Goal: Transaction & Acquisition: Purchase product/service

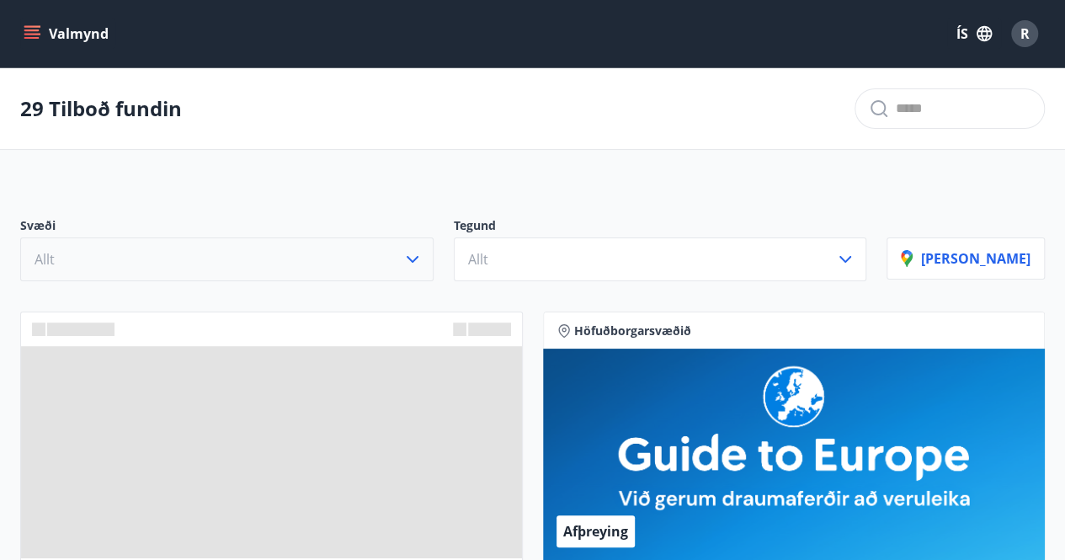
click at [422, 254] on icon "button" at bounding box center [412, 259] width 20 height 20
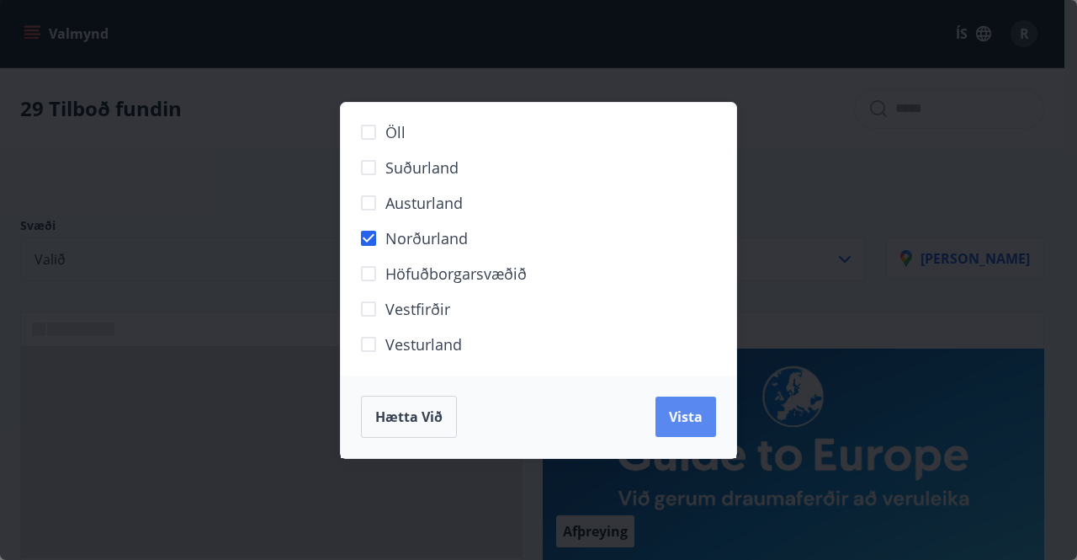
click at [694, 414] on span "Vista" at bounding box center [686, 416] width 34 height 19
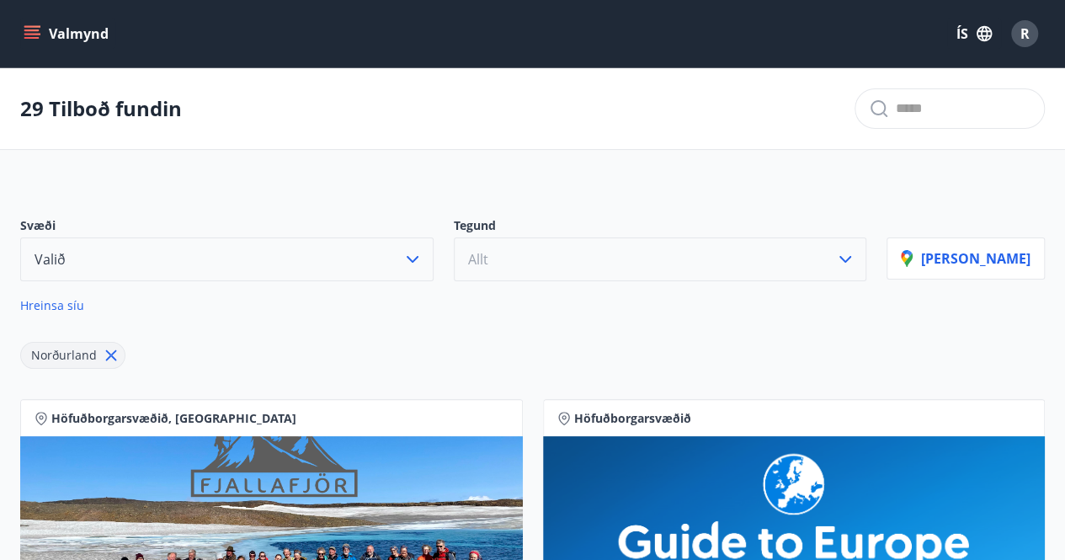
click at [855, 261] on icon "button" at bounding box center [845, 259] width 20 height 20
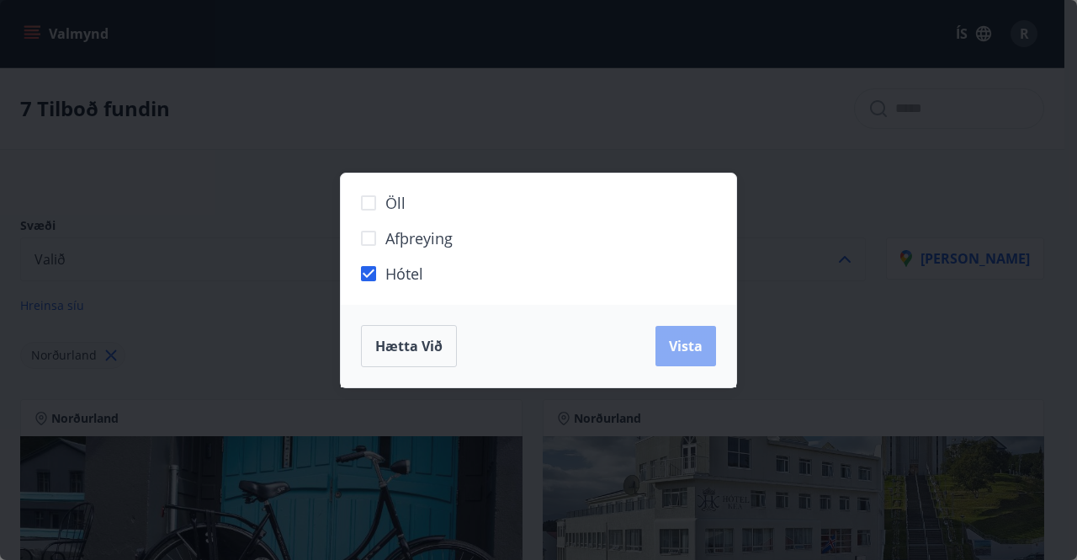
click at [689, 344] on span "Vista" at bounding box center [686, 346] width 34 height 19
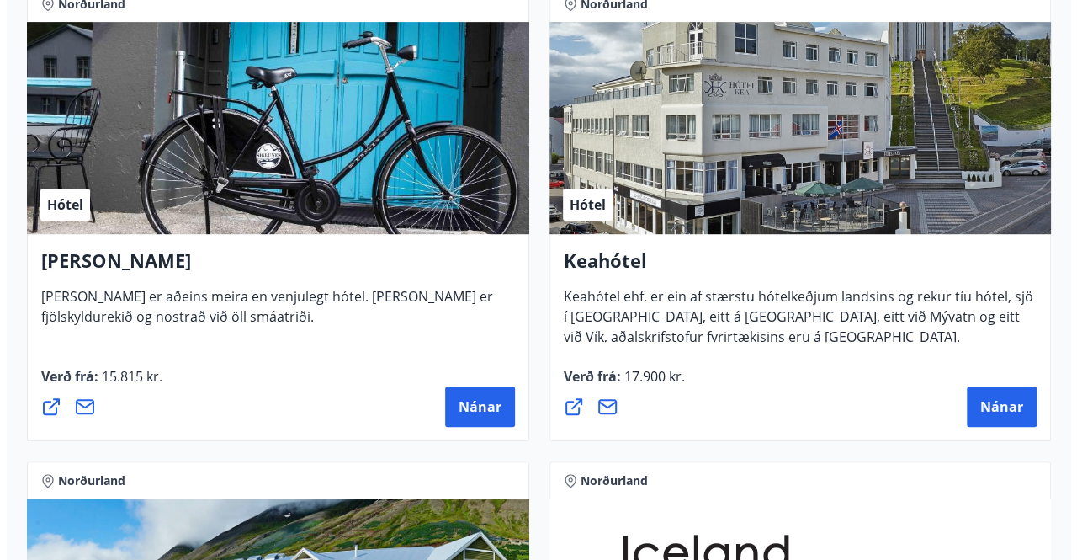
scroll to position [421, 0]
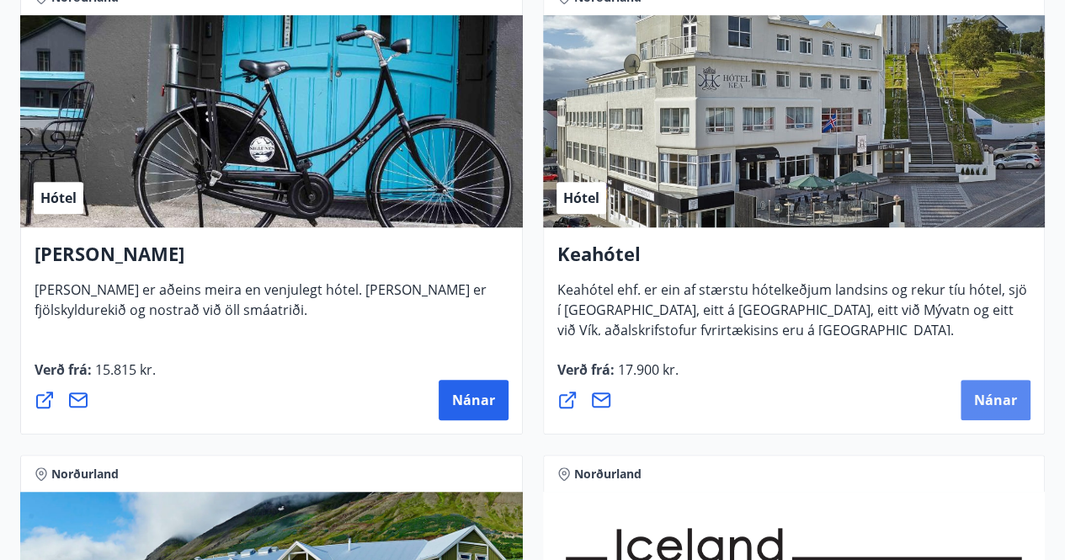
click at [1003, 386] on button "Nánar" at bounding box center [995, 400] width 70 height 40
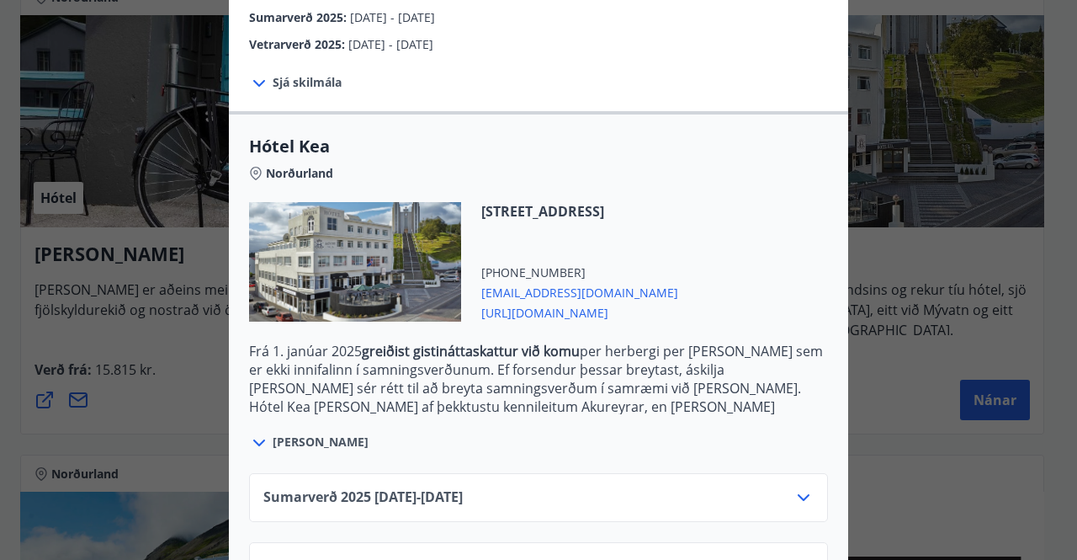
scroll to position [399, 0]
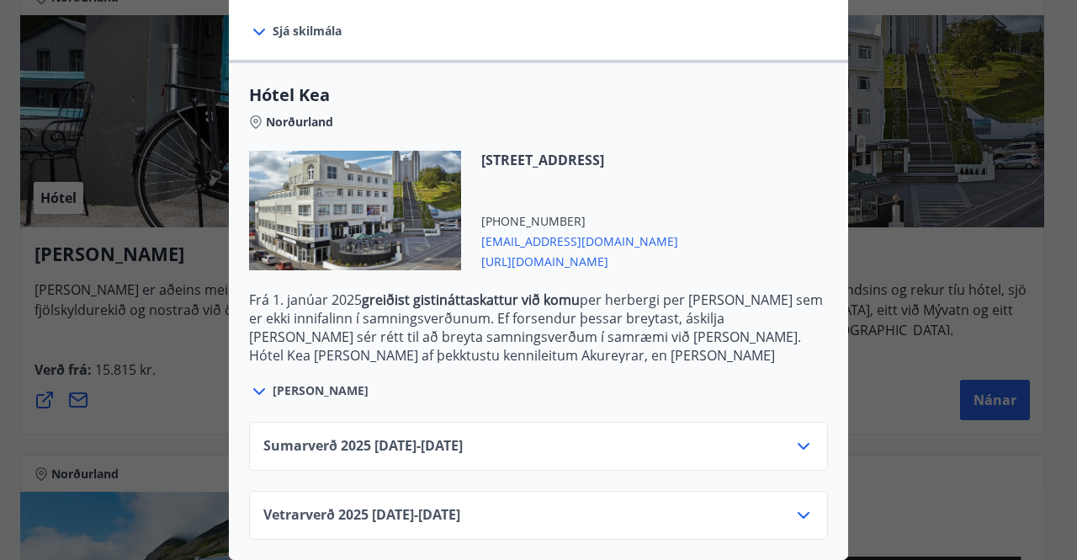
click at [805, 436] on icon at bounding box center [804, 446] width 20 height 20
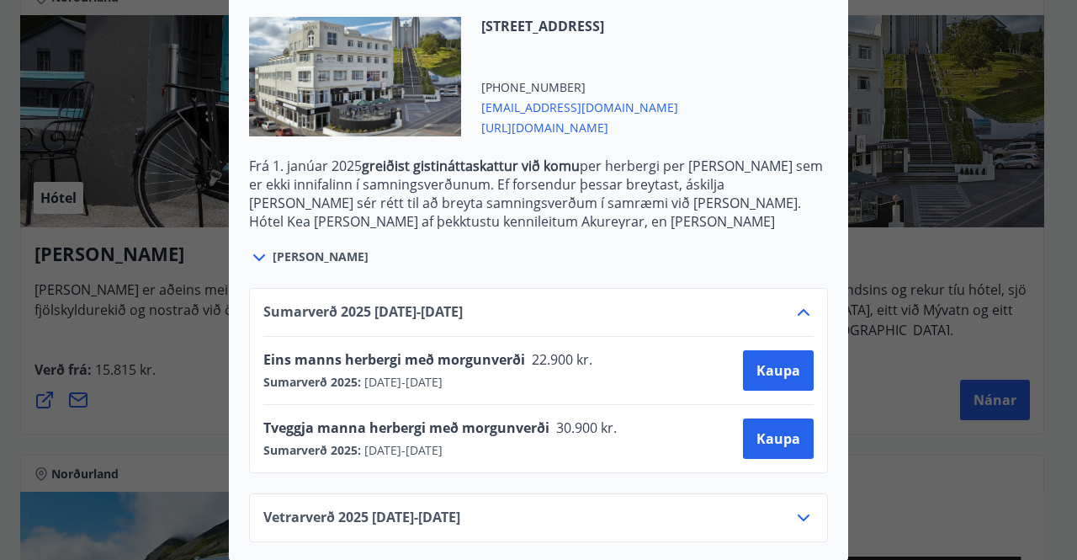
scroll to position [535, 0]
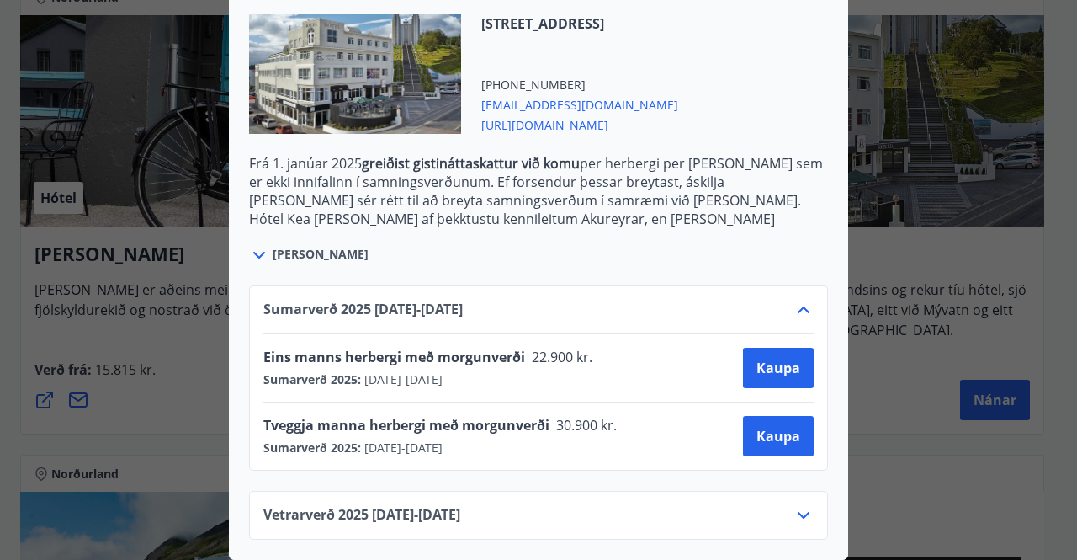
click at [798, 505] on icon at bounding box center [804, 515] width 20 height 20
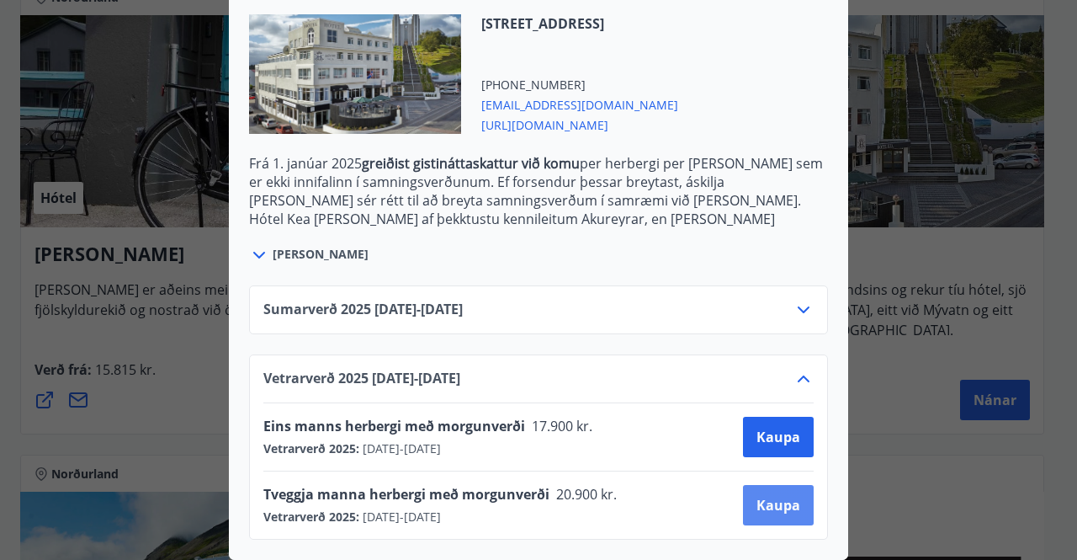
click at [757, 496] on span "Kaupa" at bounding box center [779, 505] width 44 height 19
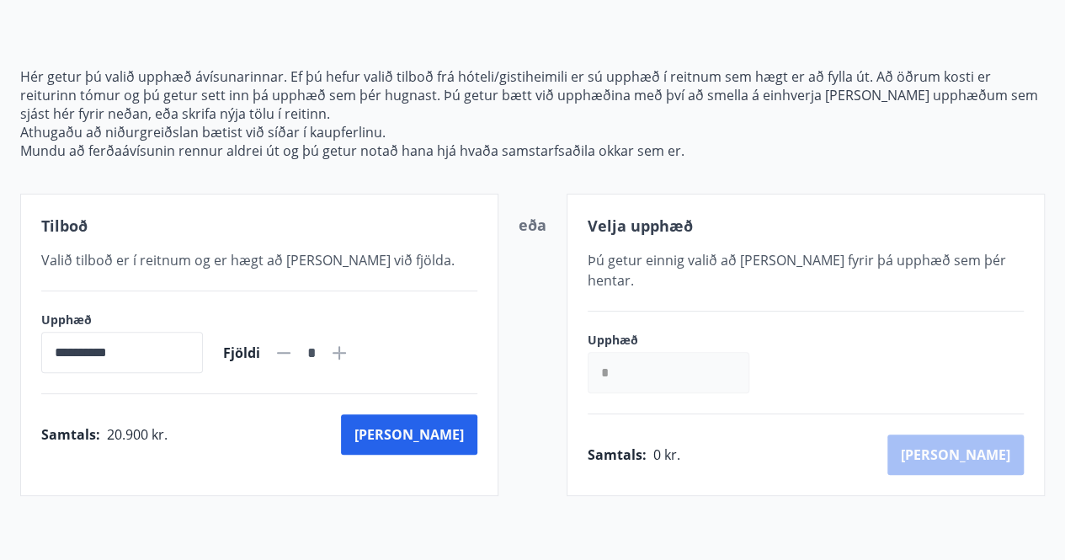
scroll to position [98, 0]
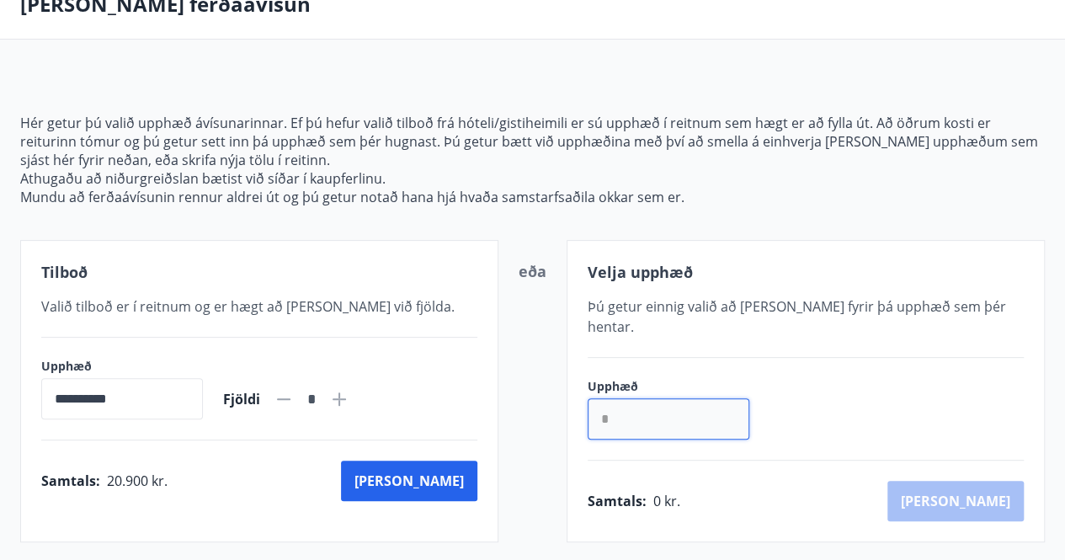
click at [669, 398] on input "*" at bounding box center [668, 418] width 162 height 41
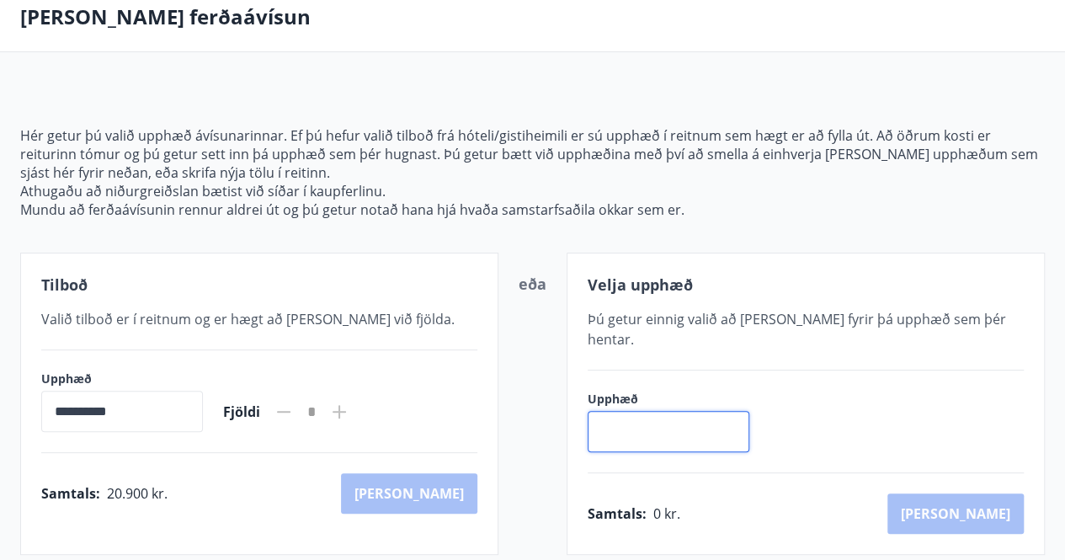
scroll to position [267, 0]
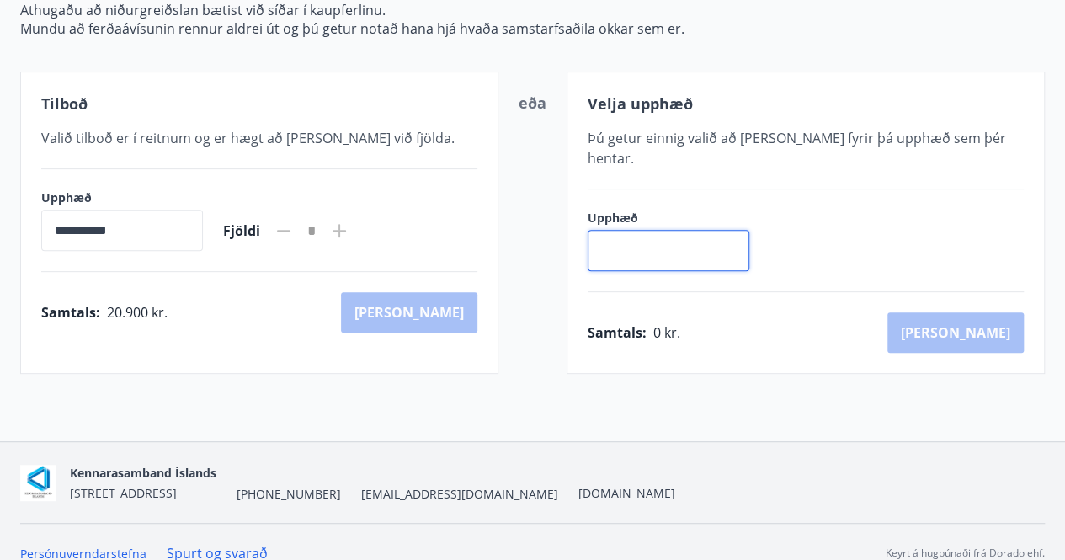
click at [456, 318] on div "Samtals : 20.900 kr. [GEOGRAPHIC_DATA]" at bounding box center [259, 312] width 436 height 40
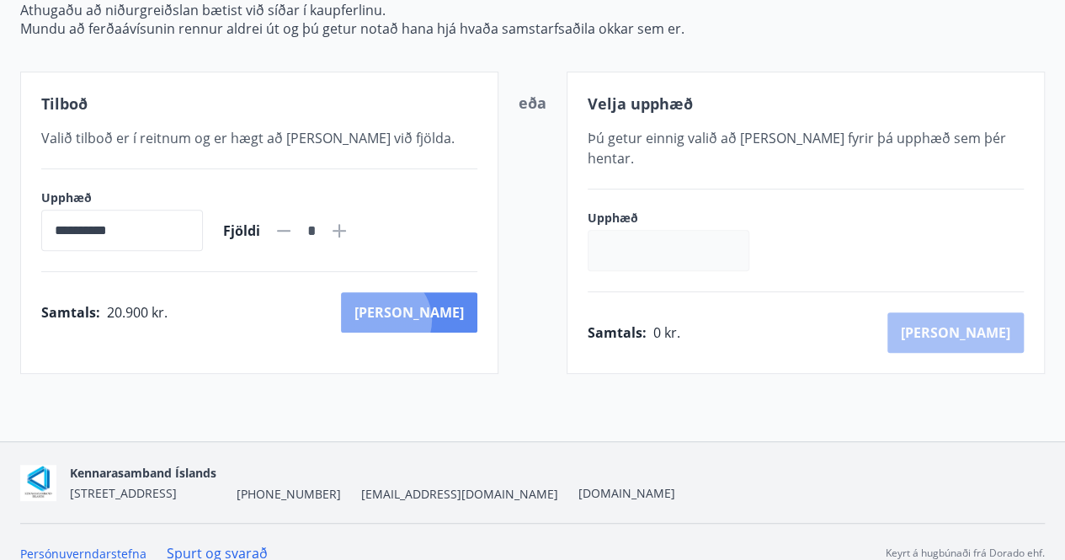
click at [456, 317] on button "[PERSON_NAME]" at bounding box center [409, 312] width 136 height 40
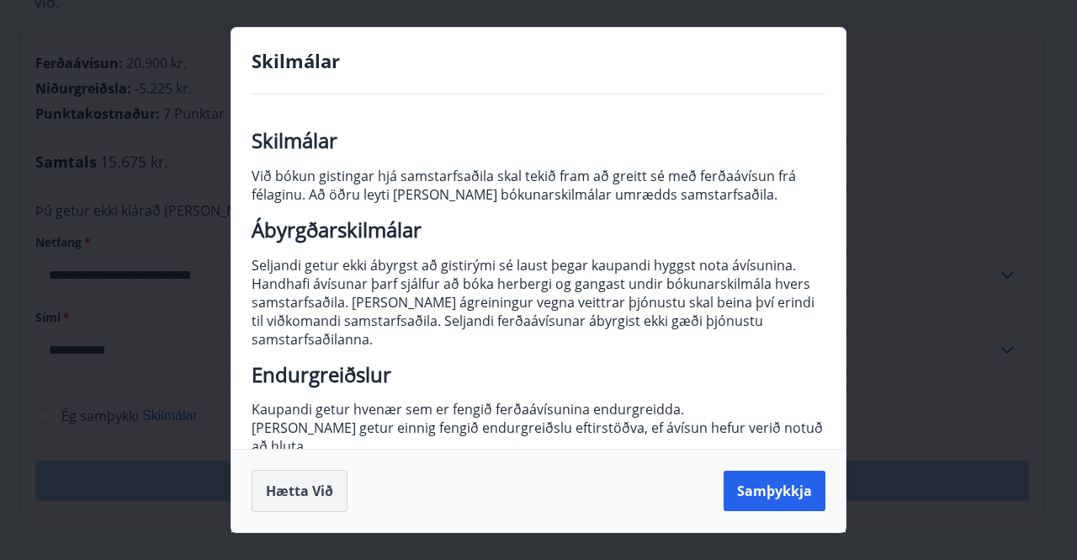
click at [295, 489] on button "Hætta við" at bounding box center [300, 491] width 96 height 42
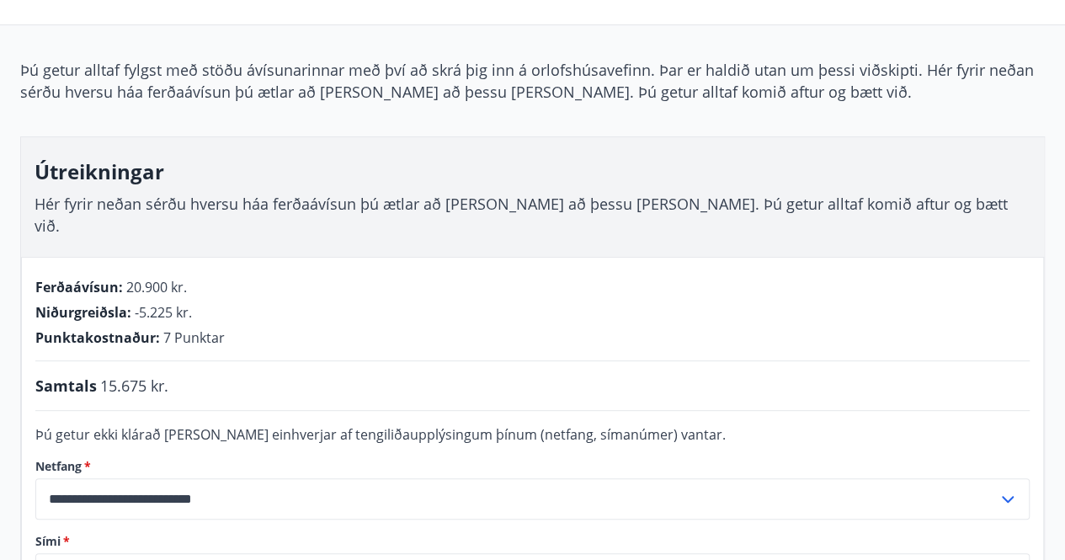
scroll to position [84, 0]
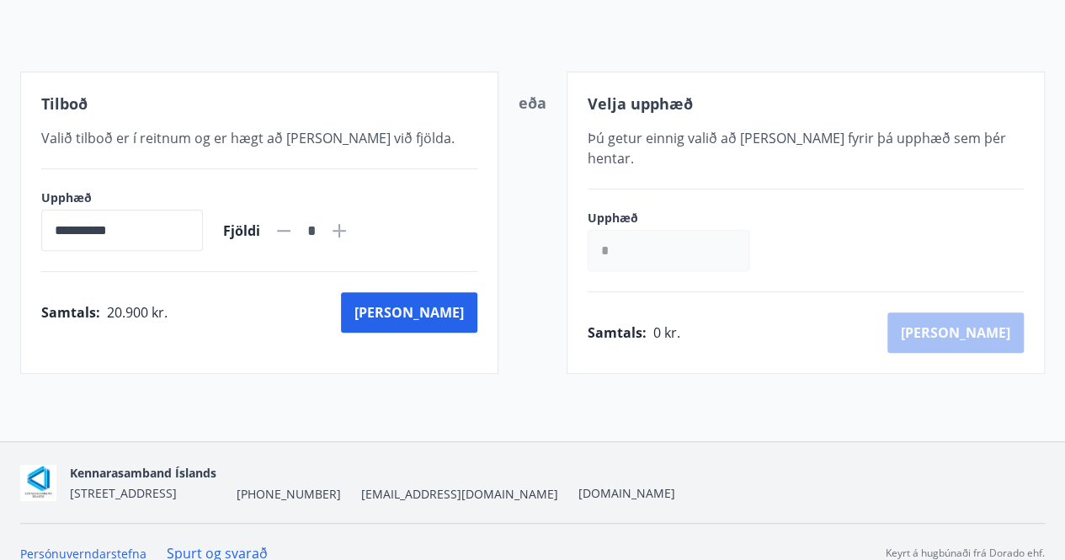
scroll to position [267, 0]
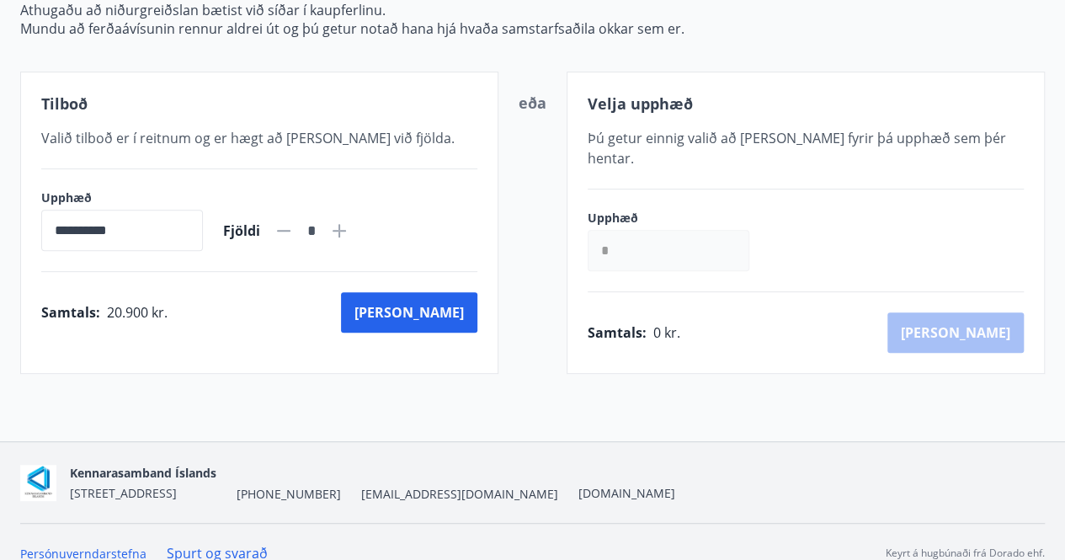
click at [340, 230] on icon at bounding box center [339, 231] width 2 height 2
type input "*"
click at [444, 311] on button "[PERSON_NAME]" at bounding box center [409, 312] width 136 height 40
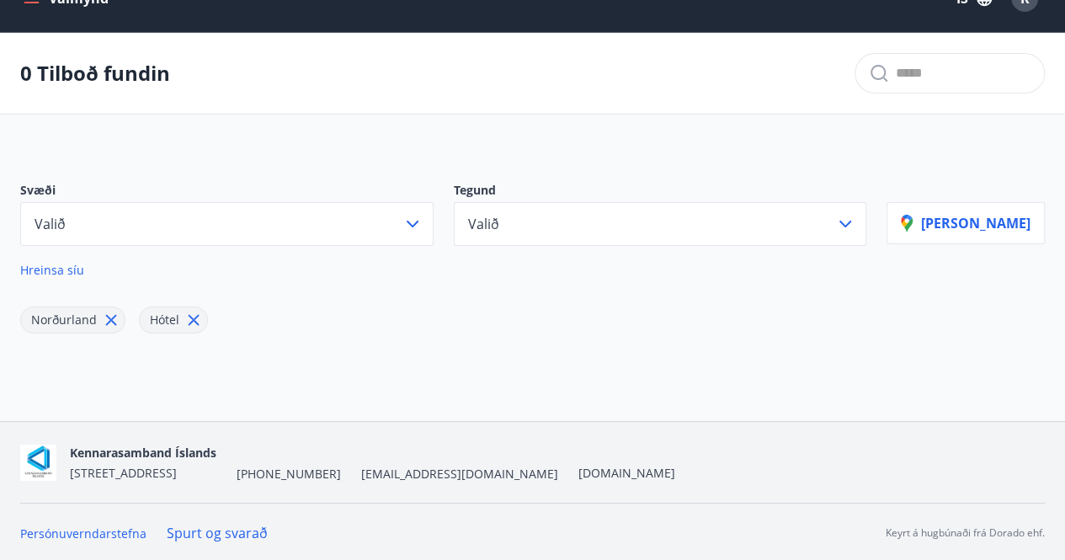
scroll to position [267, 0]
